Goal: Check status: Check status

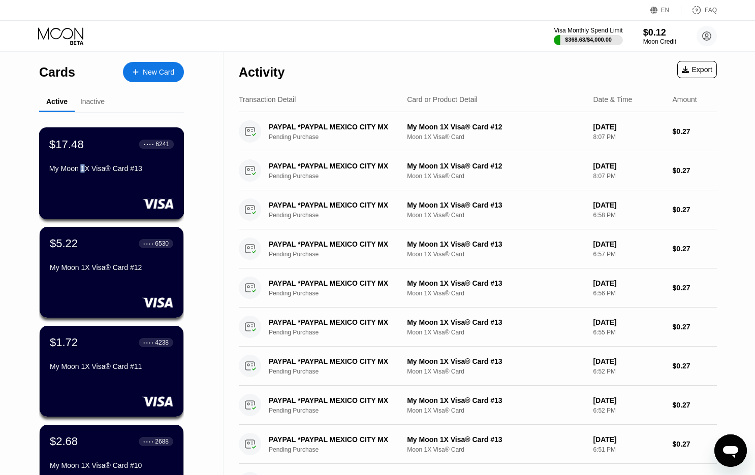
click at [84, 173] on div "My Moon 1X Visa® Card #13" at bounding box center [111, 169] width 124 height 8
click at [88, 173] on div "My Moon 1X Visa® Card #13" at bounding box center [111, 169] width 124 height 8
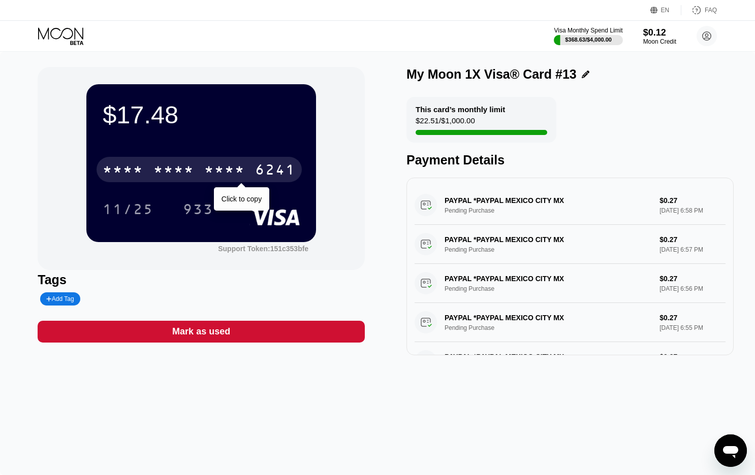
click at [190, 174] on div "* * * *" at bounding box center [173, 171] width 41 height 16
